Goal: Information Seeking & Learning: Learn about a topic

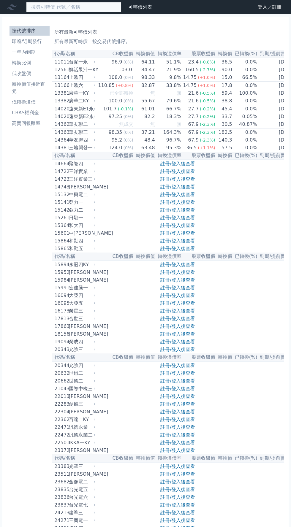
click at [57, 7] on input at bounding box center [73, 7] width 95 height 10
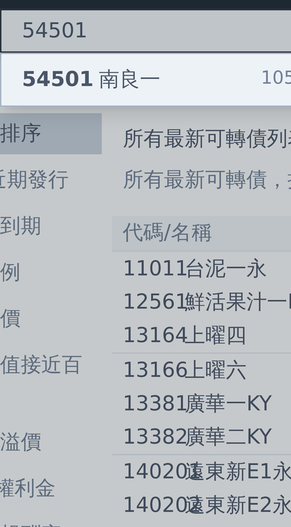
type input "54501"
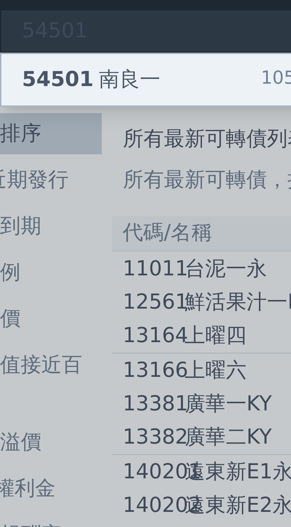
click at [65, 20] on div "54501 南良一 105.2 +0.00%" at bounding box center [73, 18] width 94 height 12
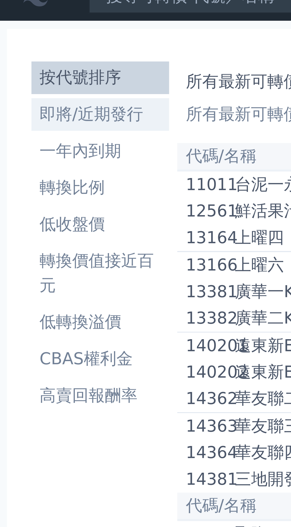
click at [38, 42] on li "即將/近期發行" at bounding box center [29, 41] width 40 height 7
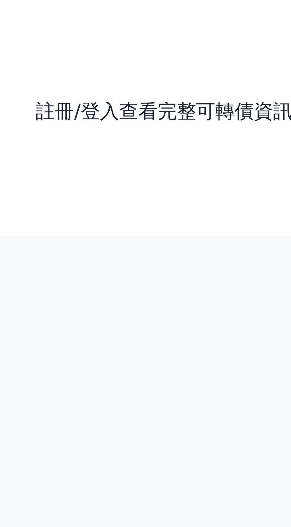
click at [175, 92] on link "註冊/登入查看完整可轉債資訊" at bounding box center [166, 91] width 95 height 9
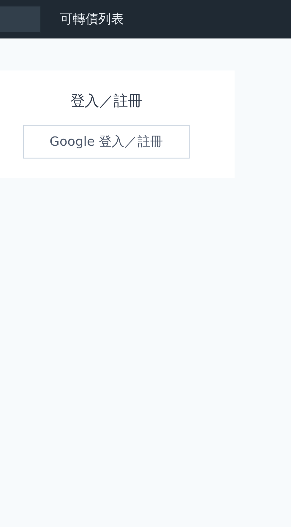
click at [160, 55] on link "Google 登入／註冊" at bounding box center [145, 52] width 62 height 12
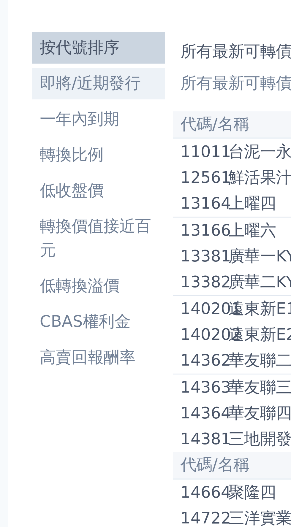
click at [35, 41] on li "即將/近期發行" at bounding box center [29, 41] width 40 height 7
